Goal: Information Seeking & Learning: Learn about a topic

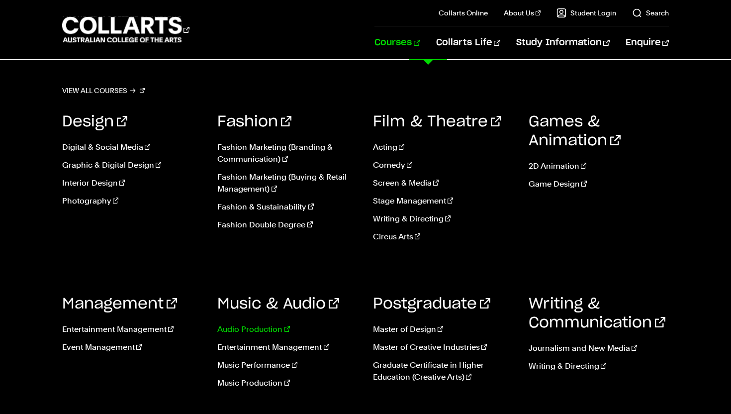
scroll to position [98, 0]
click at [274, 329] on link "Audio Production" at bounding box center [287, 329] width 141 height 12
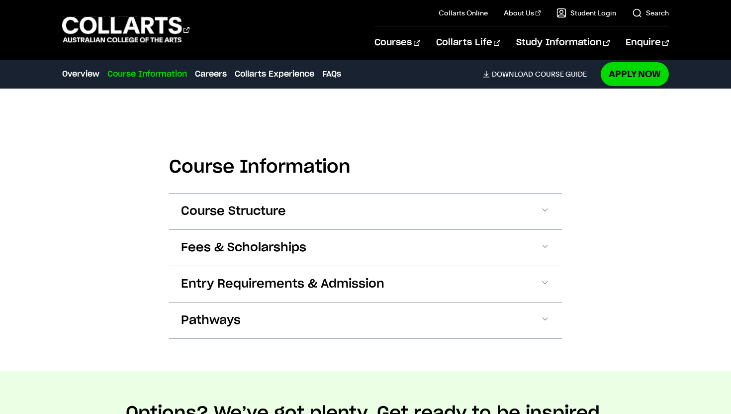
scroll to position [970, 0]
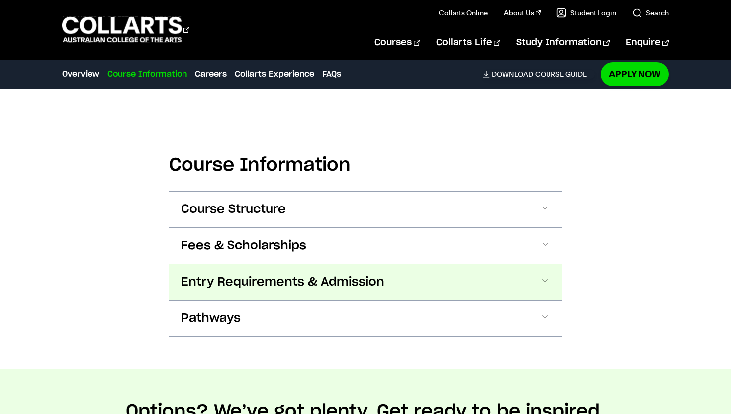
click at [286, 286] on span "Entry Requirements & Admission" at bounding box center [282, 282] width 203 height 16
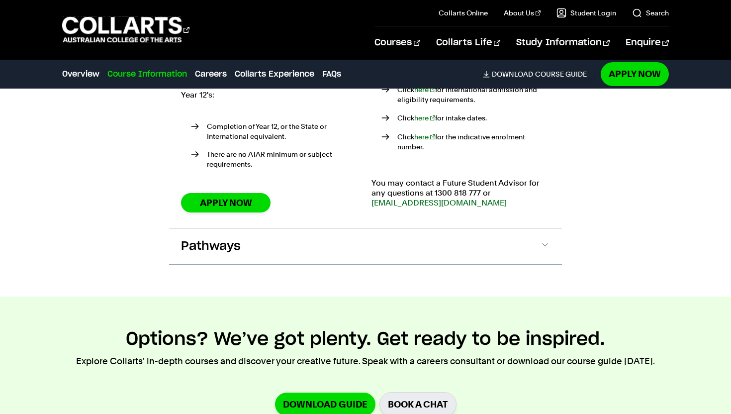
scroll to position [1322, 0]
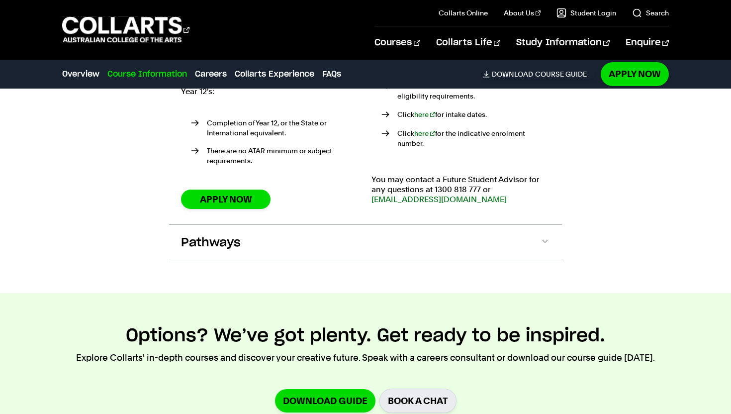
click at [357, 224] on div "Pathways Opportunities and experiences. You’ve done the demo; get ready for the…" at bounding box center [365, 242] width 393 height 37
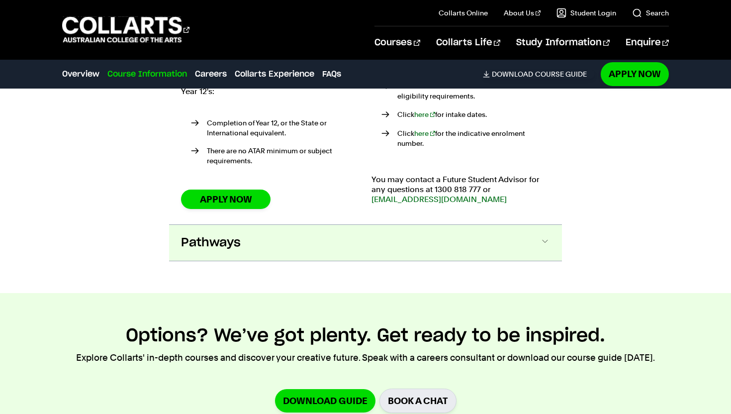
click at [357, 225] on button "Pathways" at bounding box center [365, 243] width 393 height 36
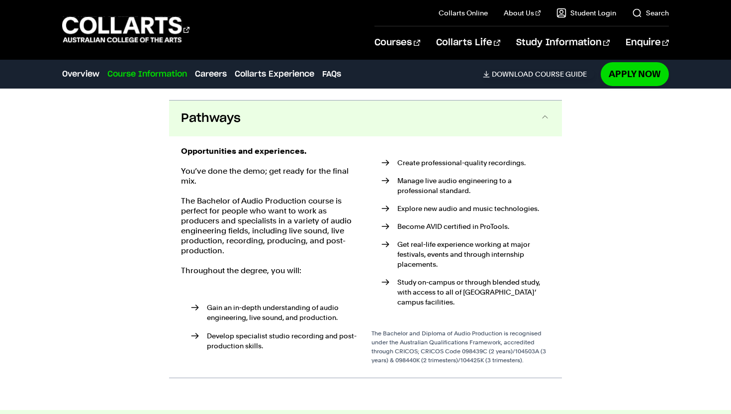
scroll to position [1448, 0]
click at [417, 110] on button "Pathways" at bounding box center [365, 117] width 393 height 36
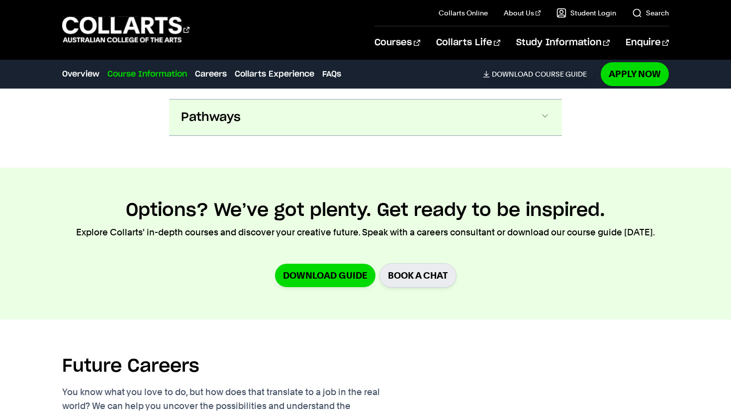
click at [400, 99] on button "Pathways" at bounding box center [365, 117] width 393 height 36
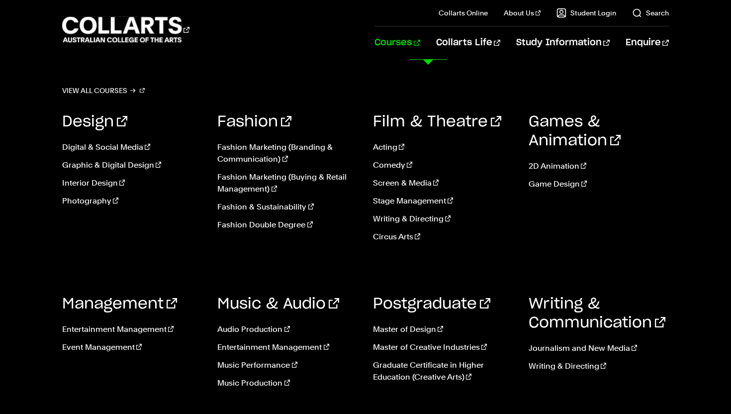
scroll to position [1526, 0]
click at [420, 39] on link "Courses" at bounding box center [396, 42] width 45 height 33
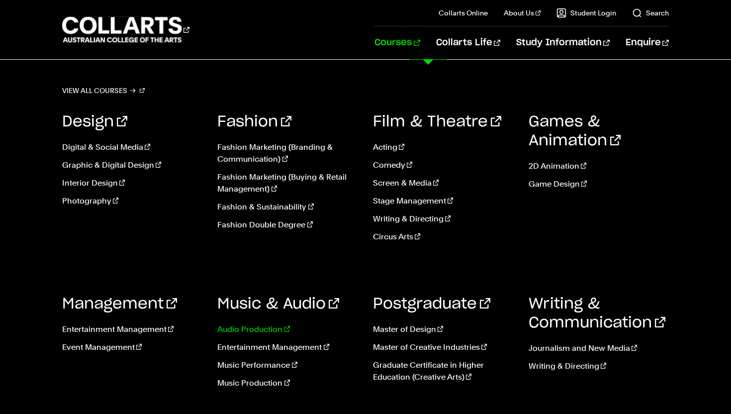
click at [275, 327] on link "Audio Production" at bounding box center [287, 329] width 141 height 12
